Goal: Complete application form

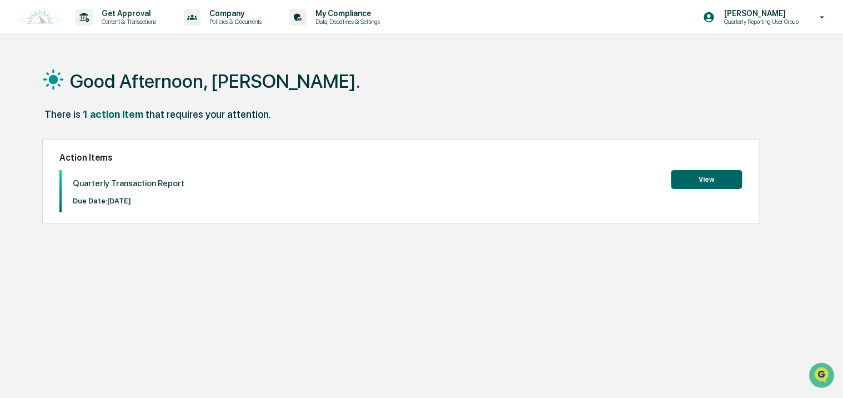
click at [695, 178] on button "View" at bounding box center [706, 179] width 71 height 19
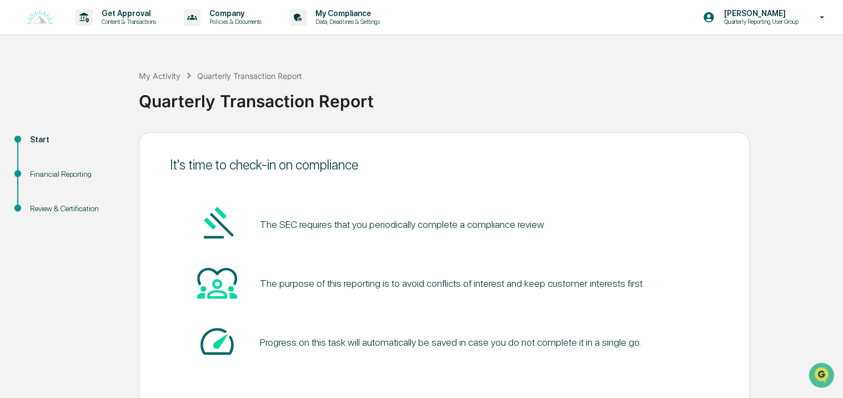
scroll to position [49, 0]
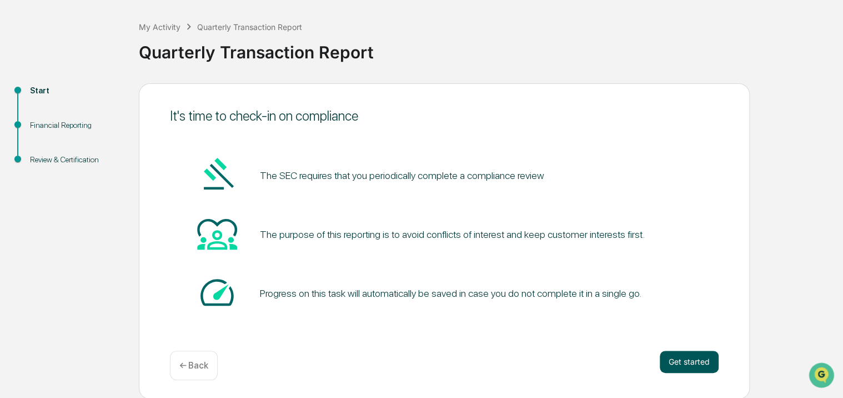
click at [672, 360] on button "Get started" at bounding box center [689, 361] width 59 height 22
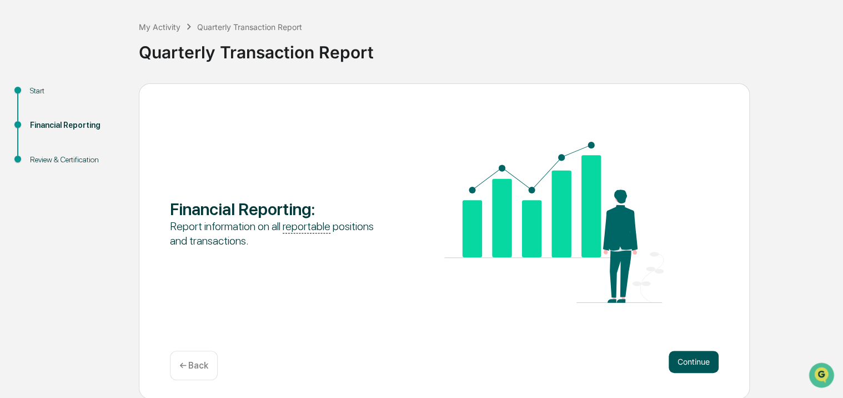
click at [677, 366] on button "Continue" at bounding box center [693, 361] width 50 height 22
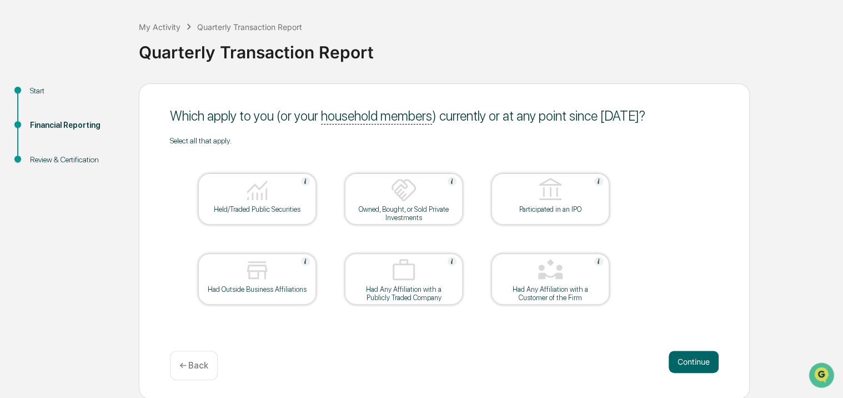
click at [285, 215] on div "Held/Traded Public Securities" at bounding box center [257, 198] width 118 height 51
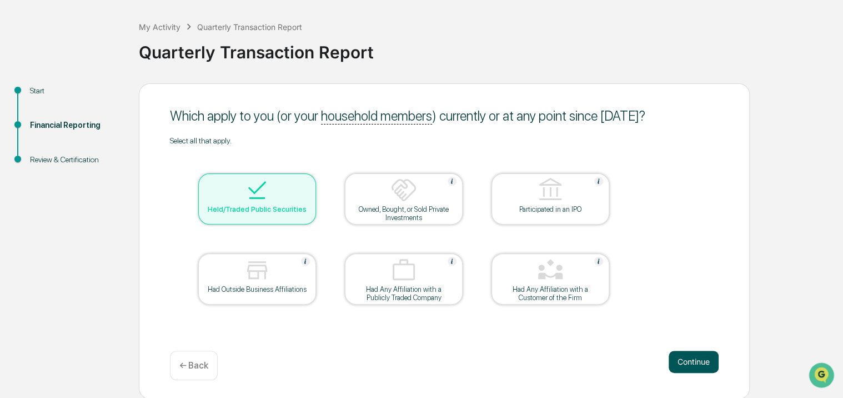
click at [673, 364] on button "Continue" at bounding box center [693, 361] width 50 height 22
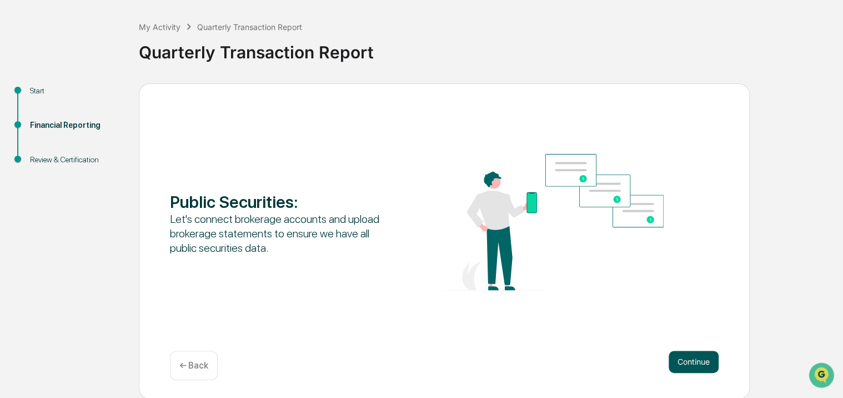
click at [689, 360] on button "Continue" at bounding box center [693, 361] width 50 height 22
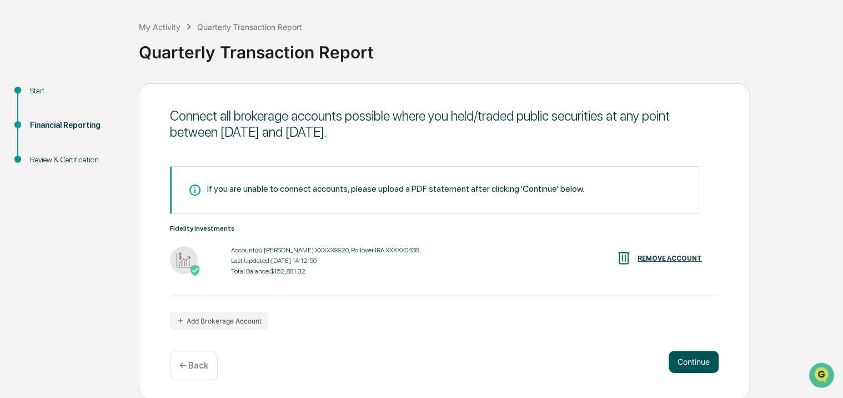
click at [682, 365] on button "Continue" at bounding box center [693, 361] width 50 height 22
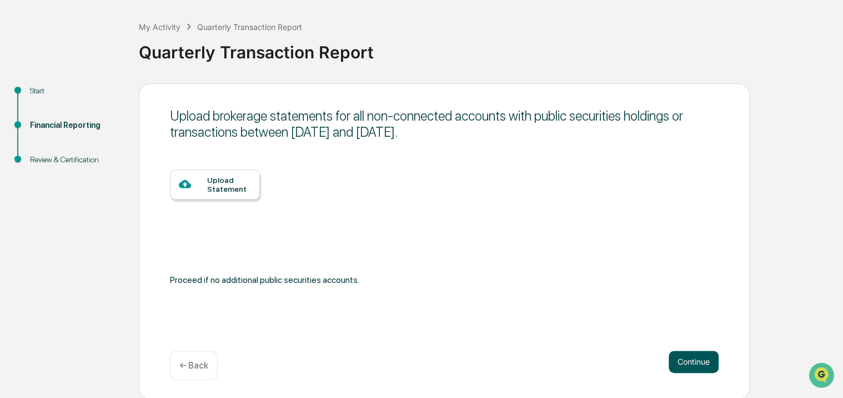
click at [676, 363] on button "Continue" at bounding box center [693, 361] width 50 height 22
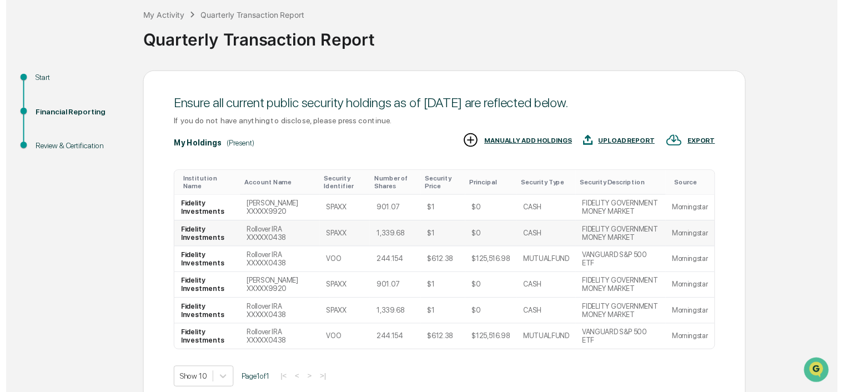
scroll to position [114, 0]
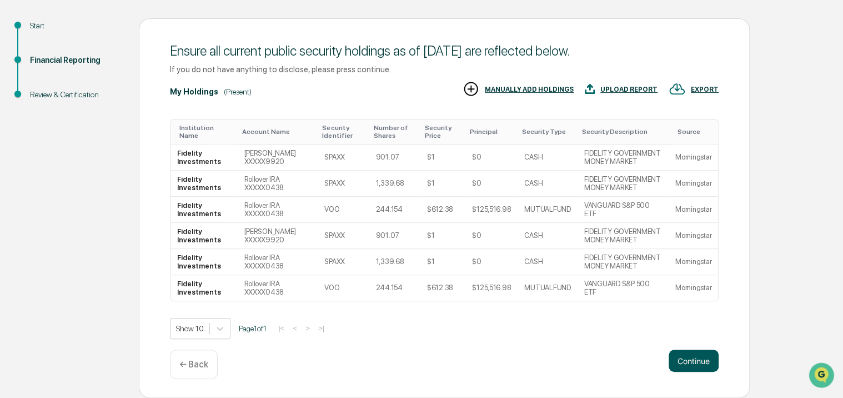
click at [678, 360] on button "Continue" at bounding box center [693, 360] width 50 height 22
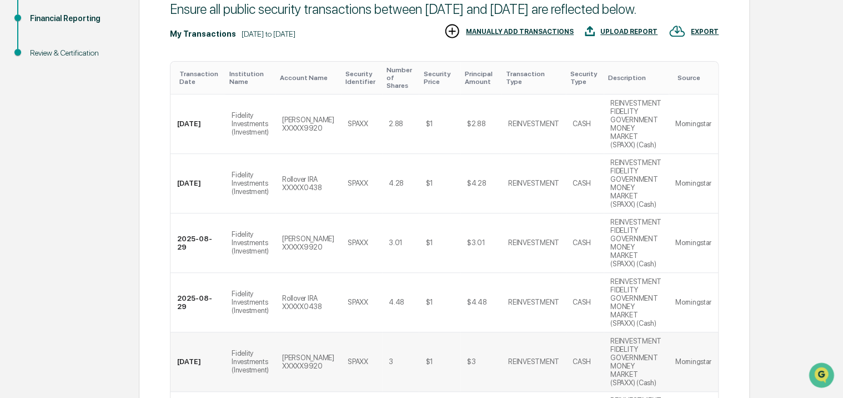
scroll to position [0, 0]
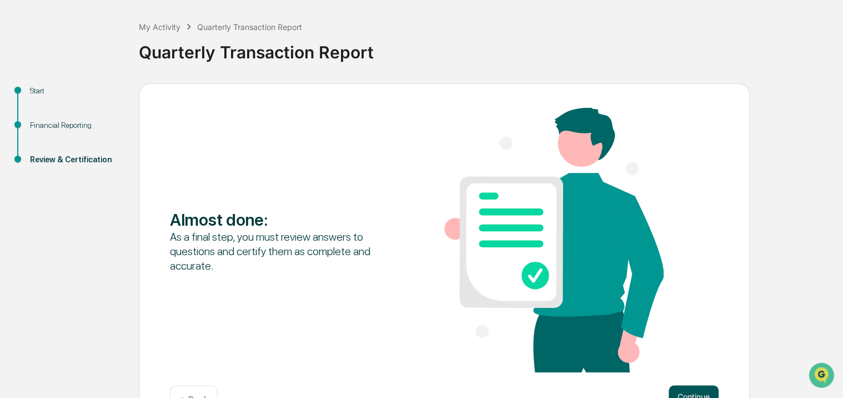
scroll to position [84, 0]
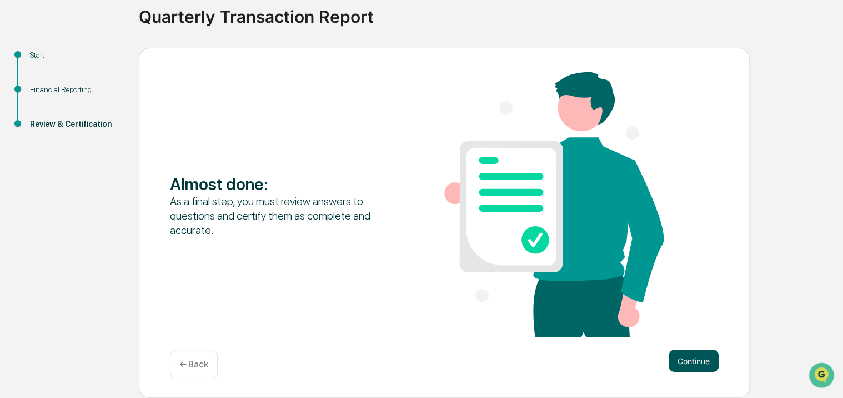
click at [684, 359] on button "Continue" at bounding box center [693, 360] width 50 height 22
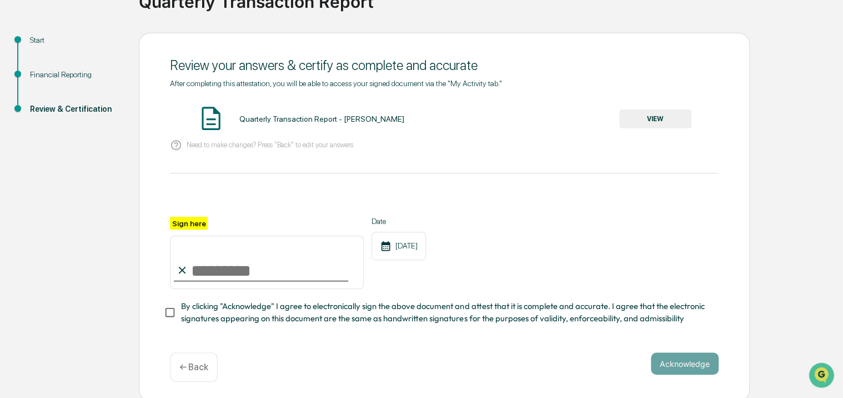
scroll to position [106, 0]
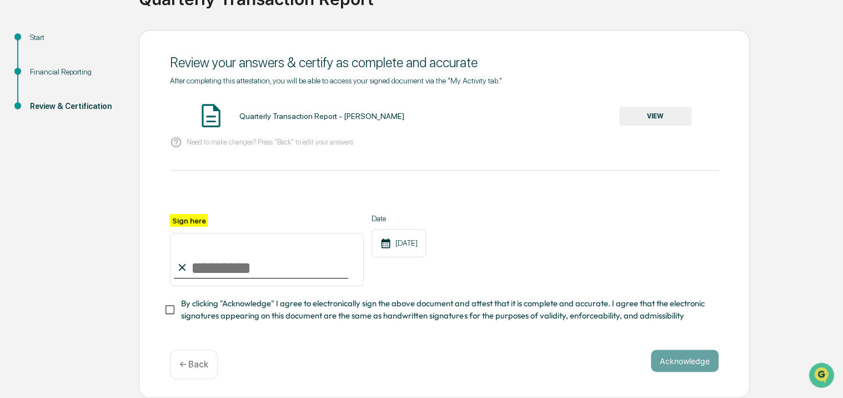
click at [209, 266] on input "Sign here" at bounding box center [267, 259] width 194 height 53
type input "**********"
click at [496, 340] on div "**********" at bounding box center [444, 214] width 611 height 368
click at [642, 109] on button "VIEW" at bounding box center [655, 116] width 72 height 19
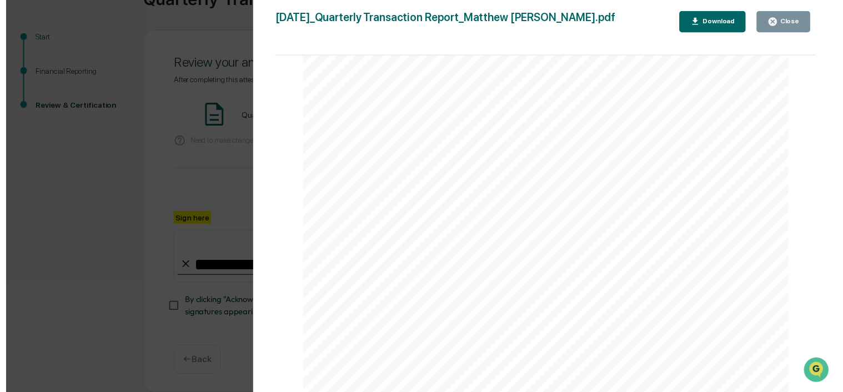
scroll to position [56, 0]
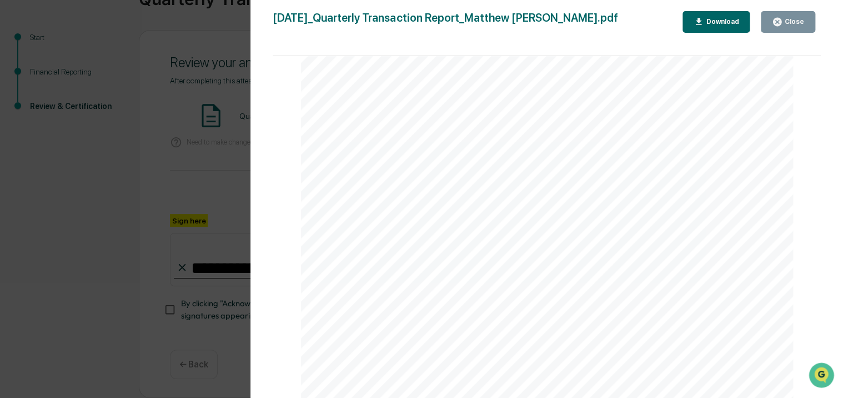
click at [792, 27] on div "Close" at bounding box center [788, 22] width 32 height 11
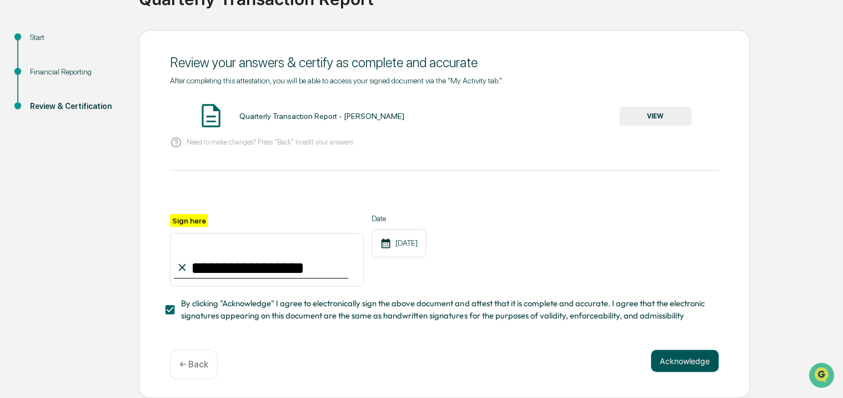
click at [655, 363] on button "Acknowledge" at bounding box center [685, 360] width 68 height 22
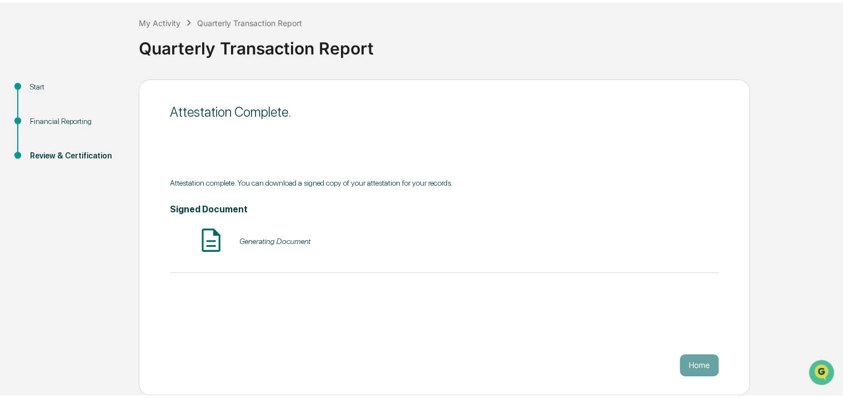
scroll to position [49, 0]
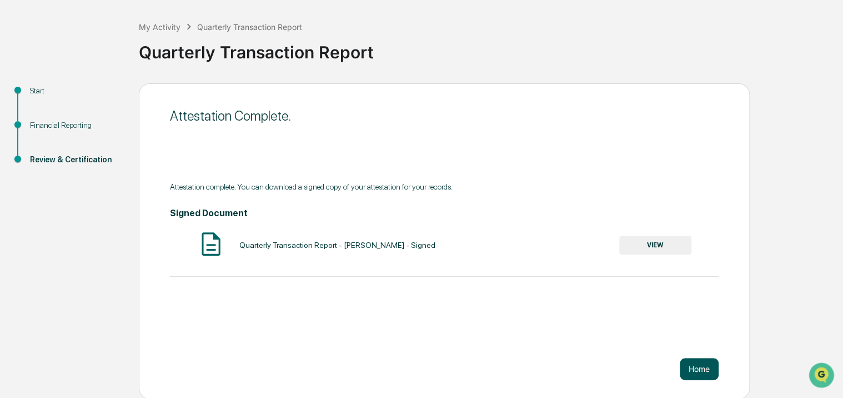
click at [693, 370] on button "Home" at bounding box center [699, 369] width 39 height 22
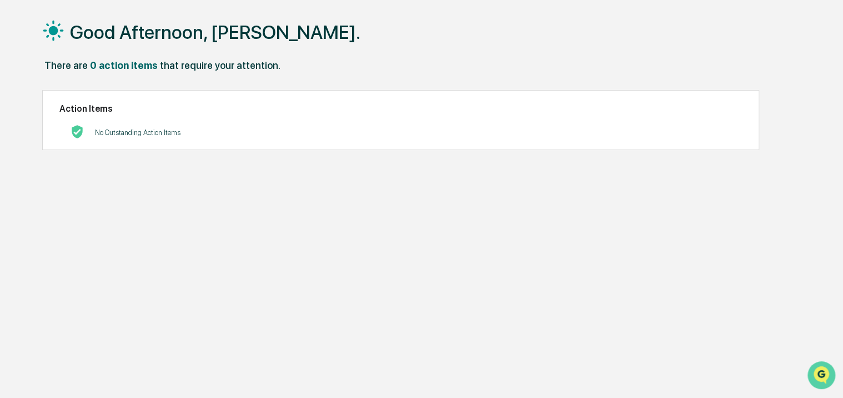
click at [831, 376] on icon "Open customer support" at bounding box center [821, 389] width 28 height 28
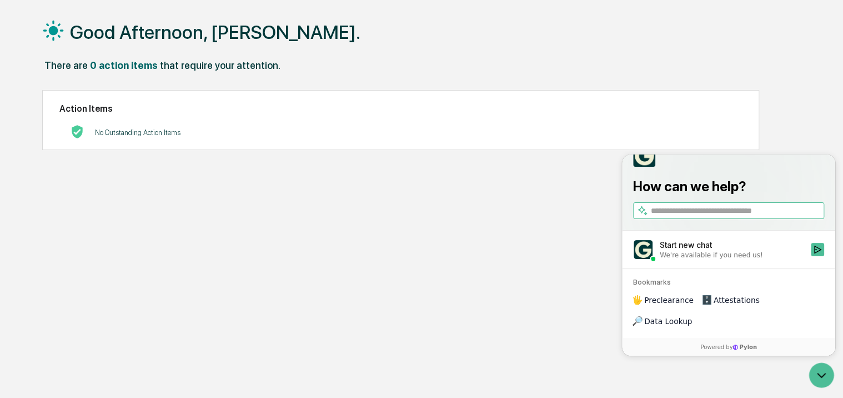
click at [555, 350] on div "Good Afternoon, [PERSON_NAME]. There are 0 action items that require your atten…" at bounding box center [422, 203] width 792 height 398
click at [564, 293] on div "Good Afternoon, [PERSON_NAME]. There are 0 action items that require your atten…" at bounding box center [422, 203] width 792 height 398
click at [786, 107] on div "Good Afternoon, [PERSON_NAME]. There are 0 action items that require your atten…" at bounding box center [422, 203] width 792 height 398
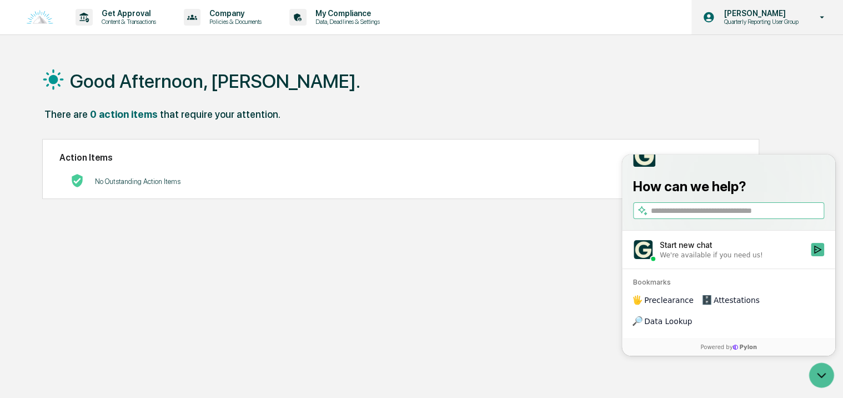
click at [822, 20] on icon at bounding box center [821, 17] width 19 height 11
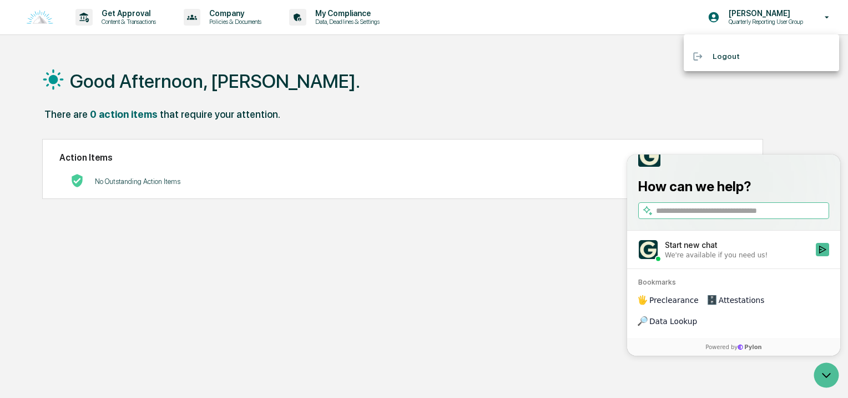
click at [738, 55] on li "Logout" at bounding box center [761, 56] width 155 height 21
